Goal: Contribute content: Add original content to the website for others to see

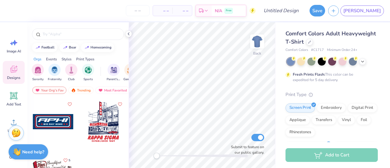
scroll to position [19, 0]
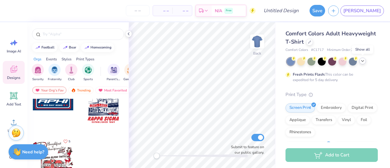
click at [363, 61] on div "– – Per Item – – Total Est. Delivery N/A Free Design Title Save JA Image AI Des…" at bounding box center [195, 84] width 390 height 168
click at [361, 61] on polyline at bounding box center [362, 60] width 2 height 1
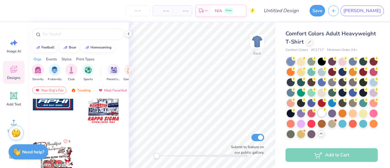
click at [318, 117] on div at bounding box center [322, 113] width 8 height 8
click at [64, 31] on input "text" at bounding box center [81, 34] width 78 height 6
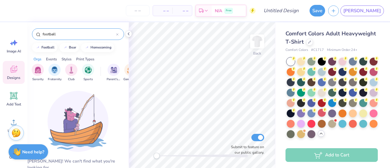
type input "football"
click at [66, 59] on div "Styles" at bounding box center [67, 58] width 10 height 5
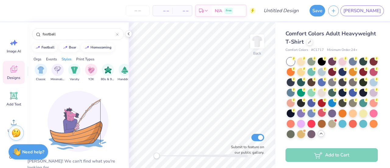
scroll to position [0, 319]
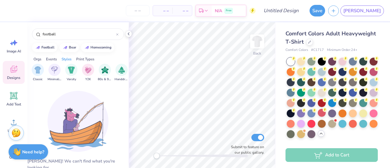
click at [49, 62] on div "Sorority Fraternity Club Sports Parent's Weekend Game Day PR & General Philanth…" at bounding box center [77, 73] width 101 height 23
click at [50, 61] on div "Events" at bounding box center [51, 58] width 11 height 5
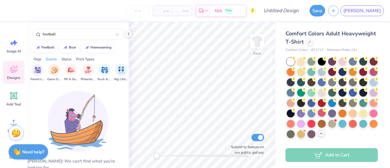
scroll to position [0, 76]
click at [49, 71] on div "filter for Game Day" at bounding box center [54, 69] width 12 height 12
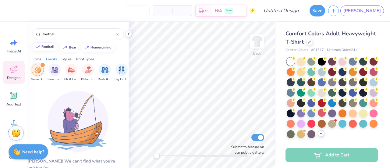
click at [50, 45] on button "football" at bounding box center [44, 46] width 25 height 9
click at [118, 33] on icon at bounding box center [117, 34] width 2 height 2
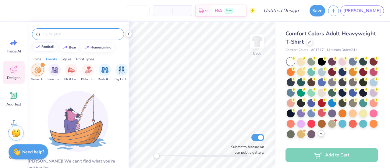
click at [44, 47] on div "football" at bounding box center [47, 46] width 13 height 3
type input "football"
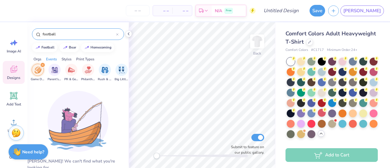
click at [43, 67] on div "filter for Game Day" at bounding box center [42, 64] width 5 height 5
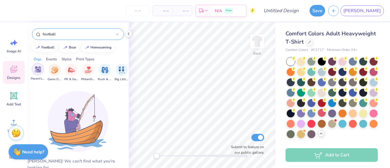
scroll to position [0, 0]
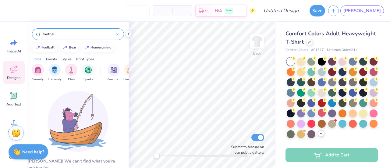
click at [34, 58] on div "Orgs" at bounding box center [38, 58] width 8 height 5
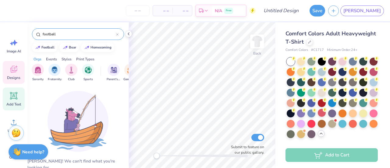
click at [18, 98] on div "Add Text" at bounding box center [14, 98] width 22 height 23
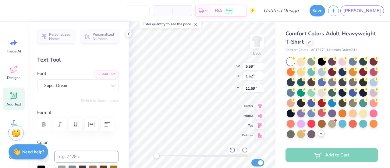
click at [231, 145] on div at bounding box center [233, 150] width 10 height 10
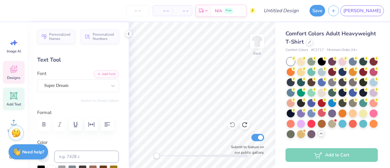
click at [22, 69] on div "Designs" at bounding box center [14, 72] width 22 height 23
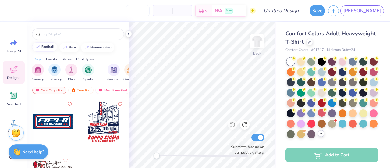
click at [41, 48] on div "football" at bounding box center [47, 46] width 13 height 3
type input "football"
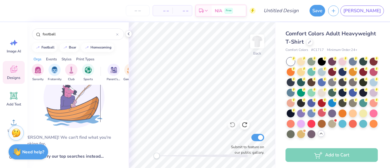
scroll to position [21, 4]
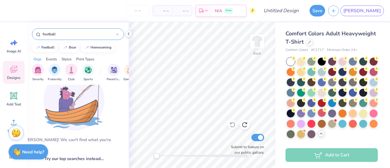
click at [117, 34] on icon at bounding box center [117, 35] width 2 height 2
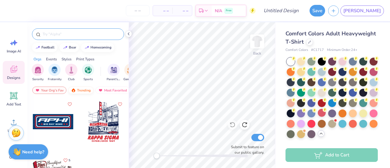
click at [83, 92] on div "Trending" at bounding box center [80, 90] width 25 height 7
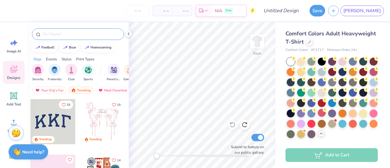
click at [69, 33] on input "text" at bounding box center [81, 34] width 78 height 6
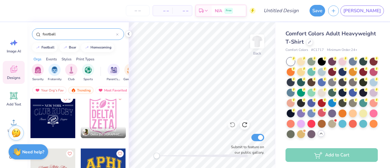
scroll to position [284, 0]
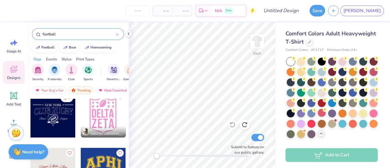
type input "football"
